Goal: Book appointment/travel/reservation

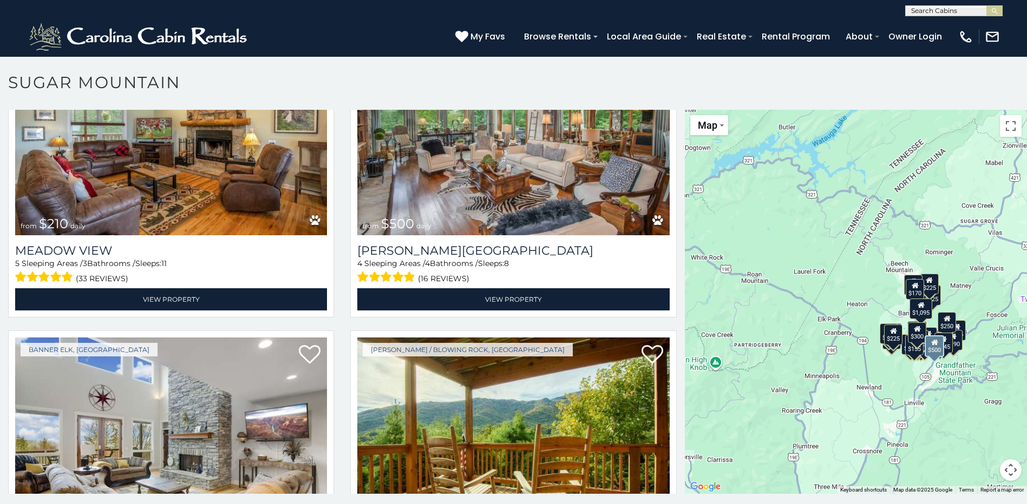
scroll to position [3085, 0]
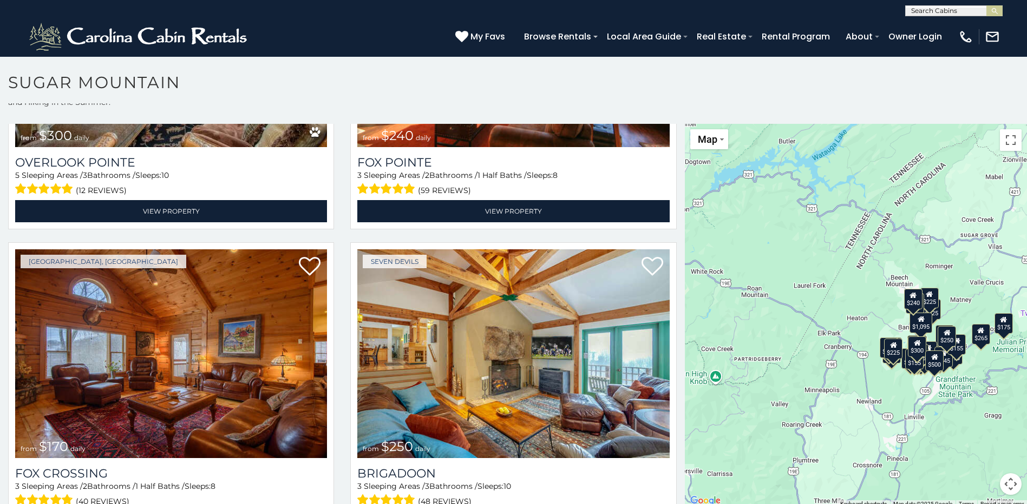
scroll to position [31, 0]
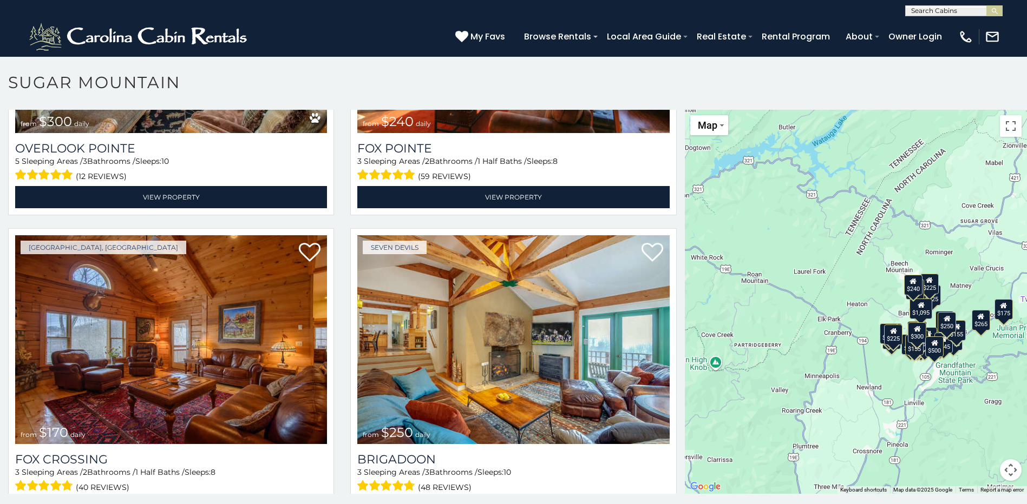
click at [820, 408] on div "$375 $350 $350 $200 $375 $195 $265 $190 $175 $155 $290 $345 $175 $1,095 $195 $2…" at bounding box center [856, 302] width 342 height 384
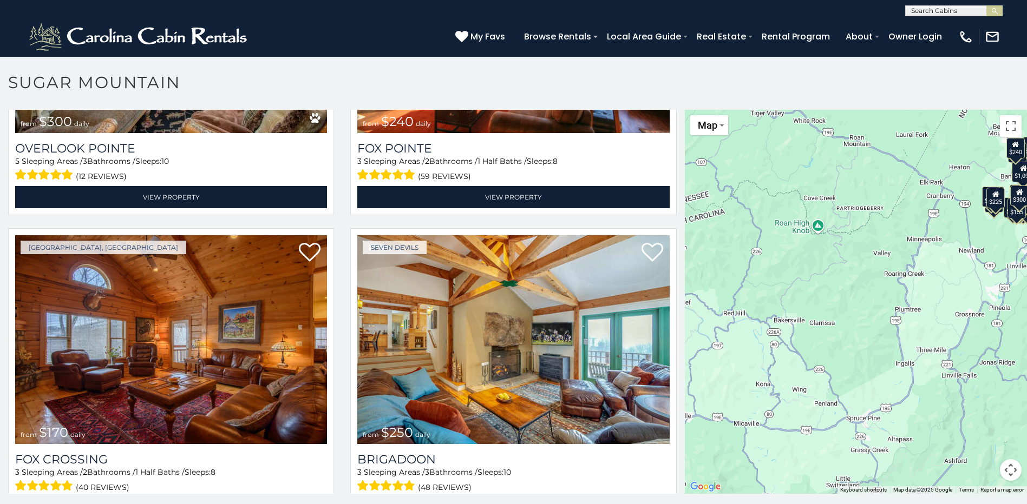
drag, startPoint x: 820, startPoint y: 408, endPoint x: 923, endPoint y: 273, distance: 169.9
click at [923, 273] on div "$375 $350 $350 $200 $375 $195 $265 $190 $175 $155 $290 $345 $175 $1,095 $195 $2…" at bounding box center [856, 302] width 342 height 384
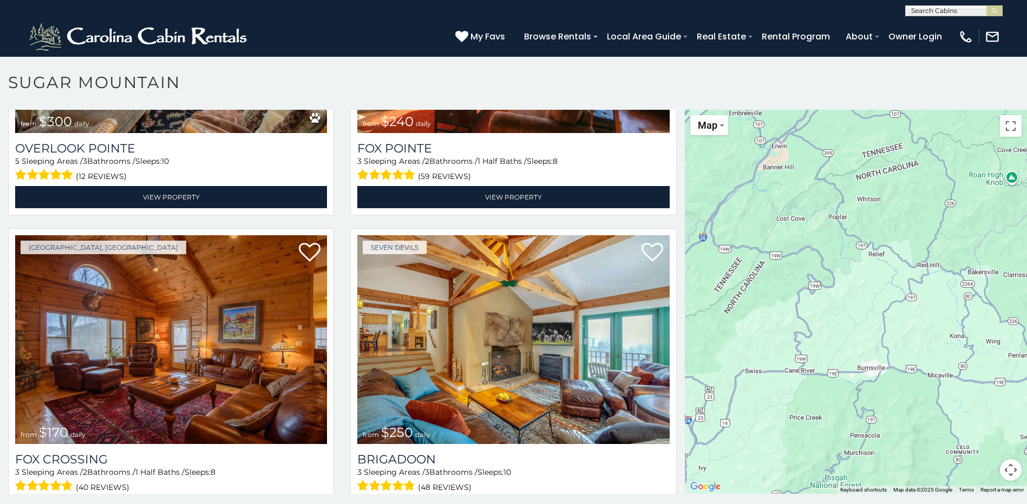
drag, startPoint x: 695, startPoint y: 346, endPoint x: 890, endPoint y: 293, distance: 202.5
click at [890, 293] on div "$375 $350 $350 $200 $375 $195 $265 $190 $175 $155 $290 $345 $175 $1,095 $195 $2…" at bounding box center [856, 302] width 342 height 384
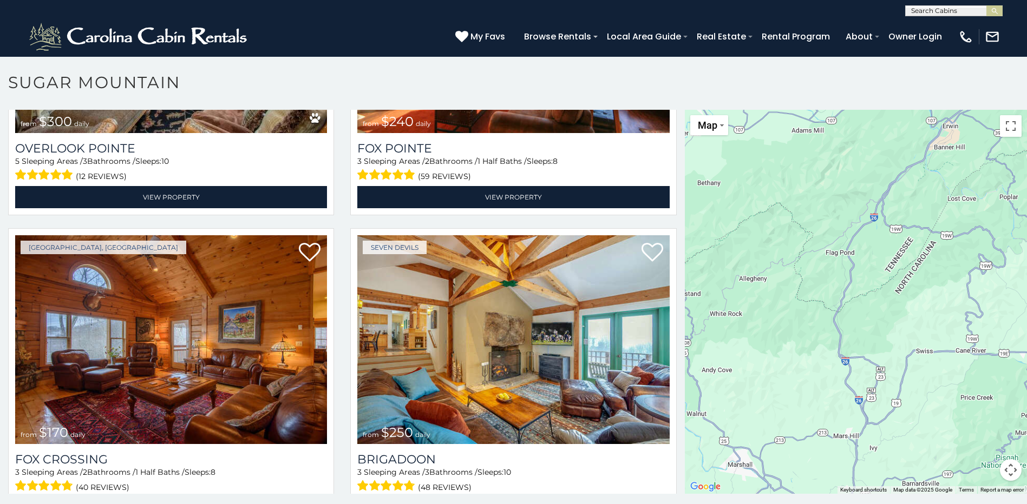
drag, startPoint x: 727, startPoint y: 313, endPoint x: 896, endPoint y: 293, distance: 170.5
click at [896, 293] on div "$375 $350 $350 $200 $375 $195 $265 $190 $175 $155 $290 $345 $175 $1,095 $195 $2…" at bounding box center [856, 302] width 342 height 384
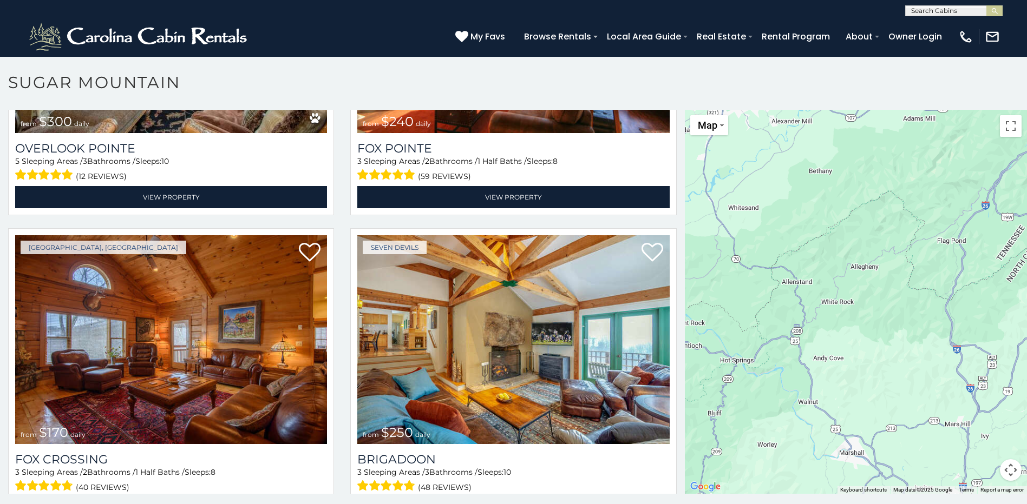
drag, startPoint x: 748, startPoint y: 326, endPoint x: 919, endPoint y: 307, distance: 172.2
click at [919, 307] on div "$375 $350 $350 $200 $375 $195 $265 $190 $175 $155 $290 $345 $175 $1,095 $195 $2…" at bounding box center [856, 302] width 342 height 384
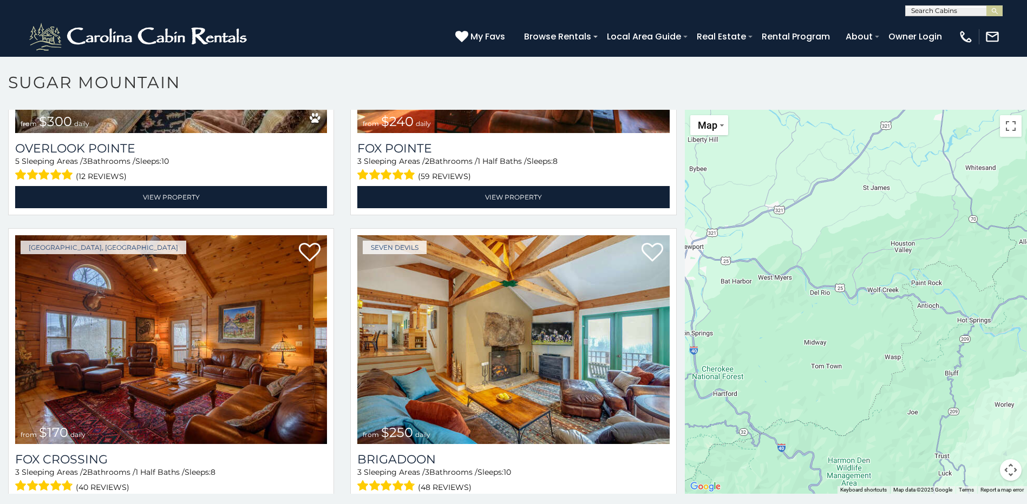
drag, startPoint x: 718, startPoint y: 344, endPoint x: 901, endPoint y: 310, distance: 186.1
click at [901, 310] on div "$375 $350 $350 $200 $375 $195 $265 $190 $175 $155 $290 $345 $175 $1,095 $195 $2…" at bounding box center [856, 302] width 342 height 384
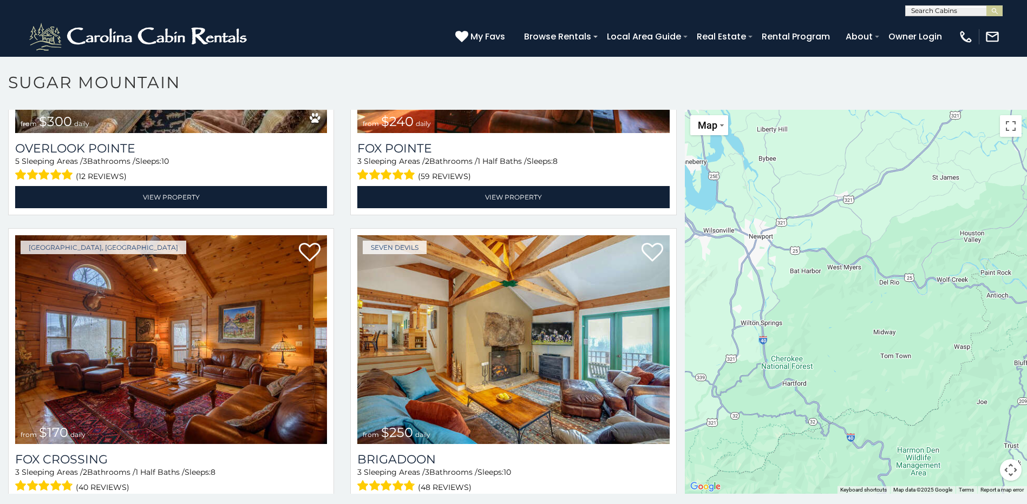
drag, startPoint x: 785, startPoint y: 332, endPoint x: 920, endPoint y: 311, distance: 136.5
click at [920, 311] on div "$375 $350 $350 $200 $375 $195 $265 $190 $175 $155 $290 $345 $175 $1,095 $195 $2…" at bounding box center [856, 302] width 342 height 384
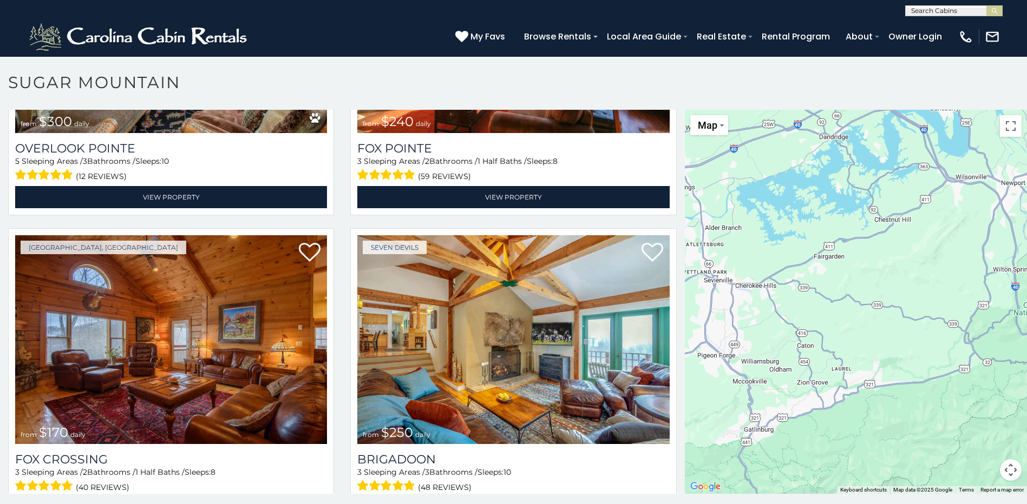
drag, startPoint x: 743, startPoint y: 320, endPoint x: 824, endPoint y: 297, distance: 84.6
click at [908, 285] on div "$375 $350 $350 $200 $375 $195 $265 $190 $175 $155 $290 $345 $175 $1,095 $195 $2…" at bounding box center [856, 302] width 342 height 384
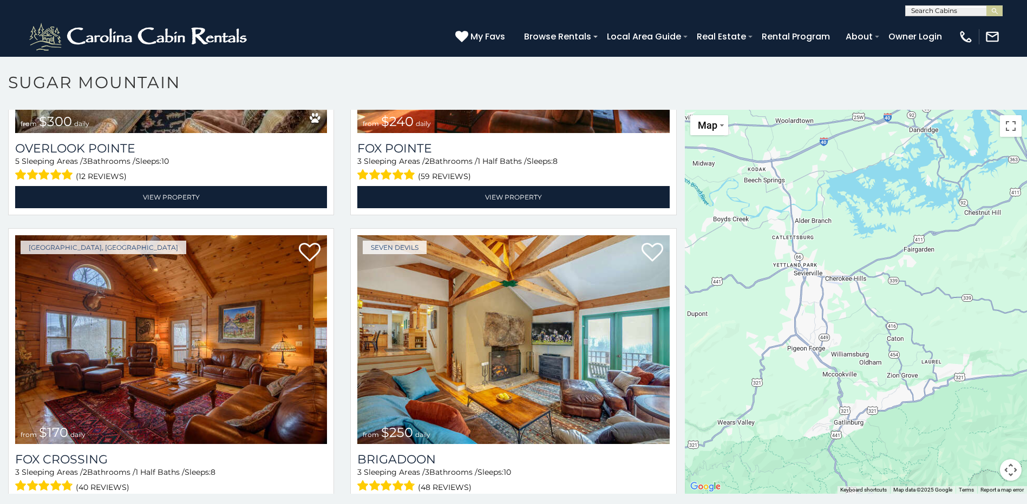
drag, startPoint x: 720, startPoint y: 305, endPoint x: 838, endPoint y: 296, distance: 118.9
click at [838, 296] on div "$375 $350 $350 $200 $375 $195 $265 $190 $175 $155 $290 $345 $175 $1,095 $195 $2…" at bounding box center [856, 302] width 342 height 384
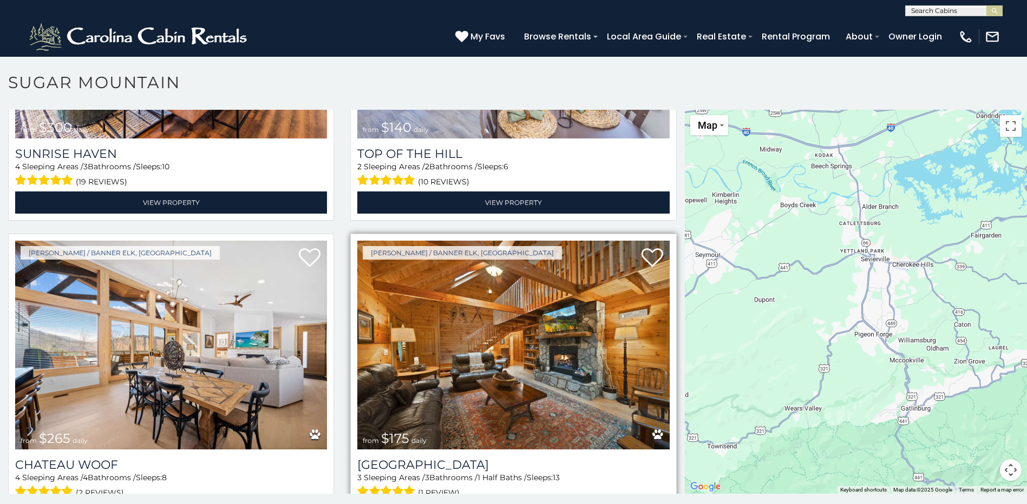
scroll to position [6, 0]
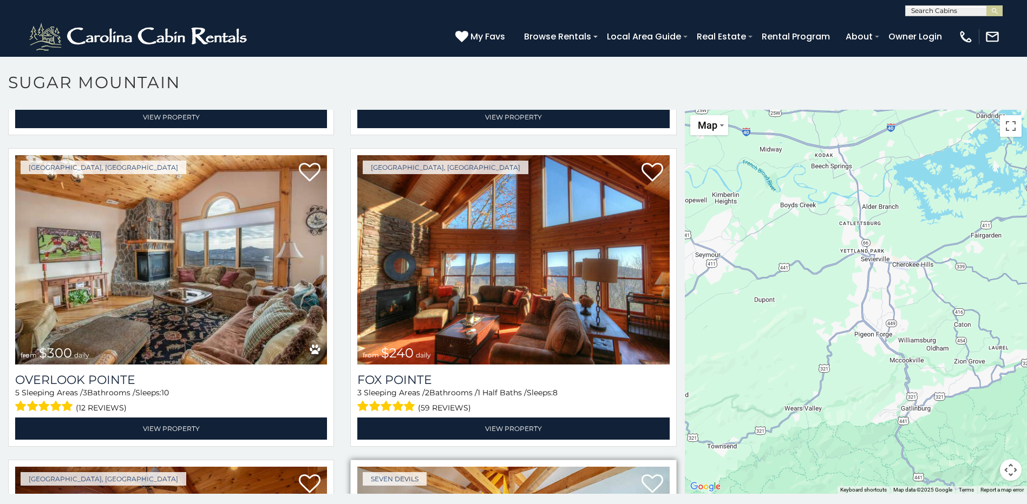
scroll to position [3746, 0]
